Goal: Navigation & Orientation: Go to known website

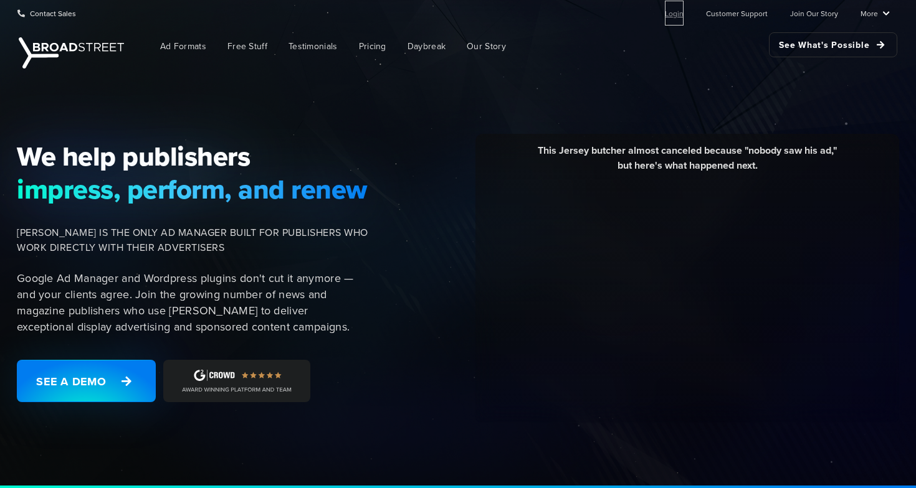
click at [683, 14] on link "Login" at bounding box center [674, 13] width 19 height 25
click at [683, 12] on link "Login" at bounding box center [674, 13] width 19 height 25
click at [671, 19] on link "Login" at bounding box center [674, 13] width 19 height 25
